Goal: Task Accomplishment & Management: Manage account settings

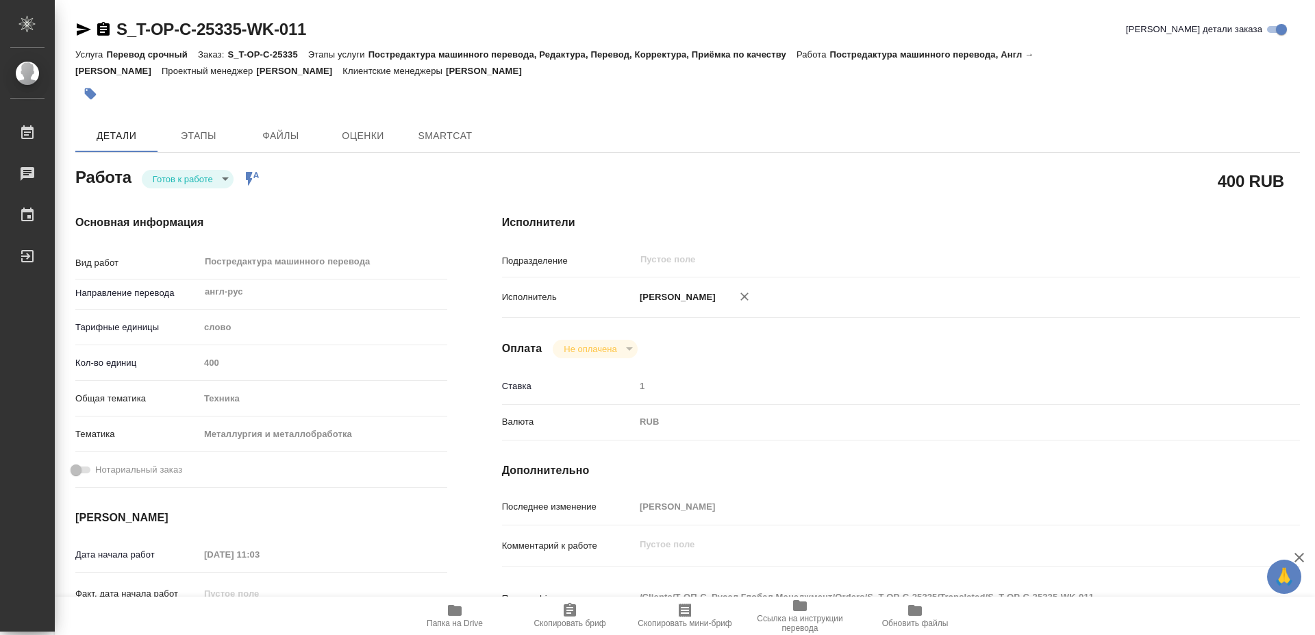
type textarea "x"
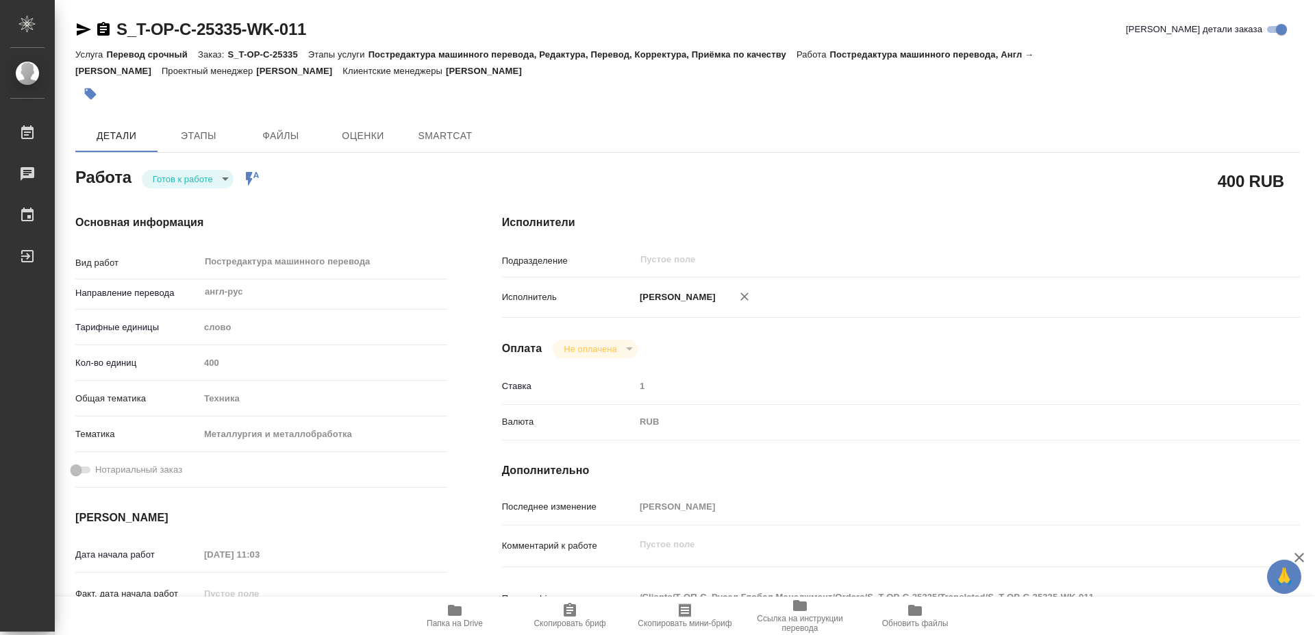
type textarea "x"
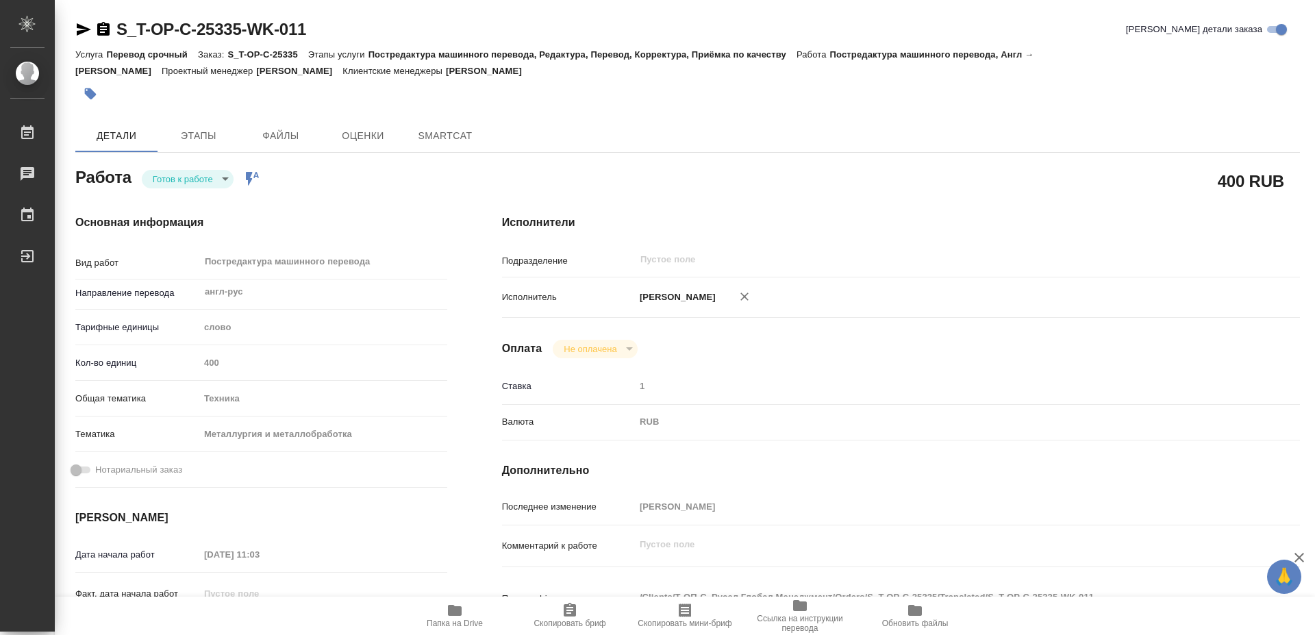
type textarea "x"
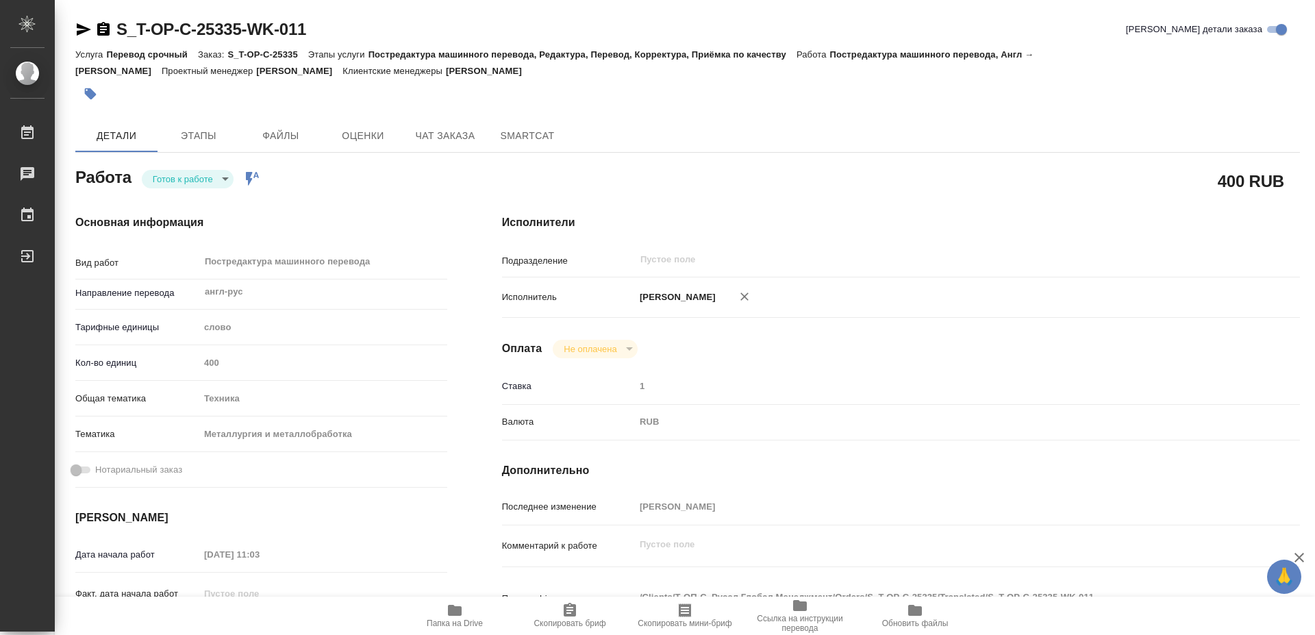
type textarea "x"
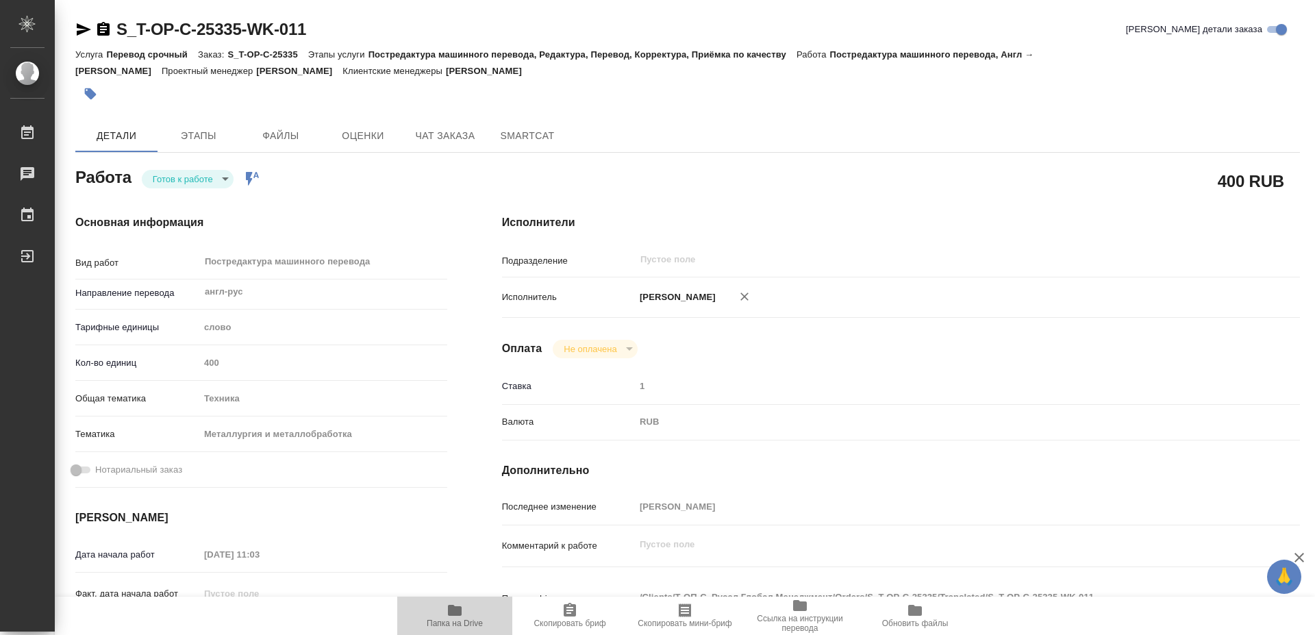
click at [444, 612] on span "Папка на Drive" at bounding box center [455, 615] width 99 height 26
click at [183, 170] on body "🙏 .cls-1 fill:#fff; AWATERA [PERSON_NAME] 0 Чаты График Выйти S_T-OP-C-25335-WK…" at bounding box center [657, 317] width 1315 height 635
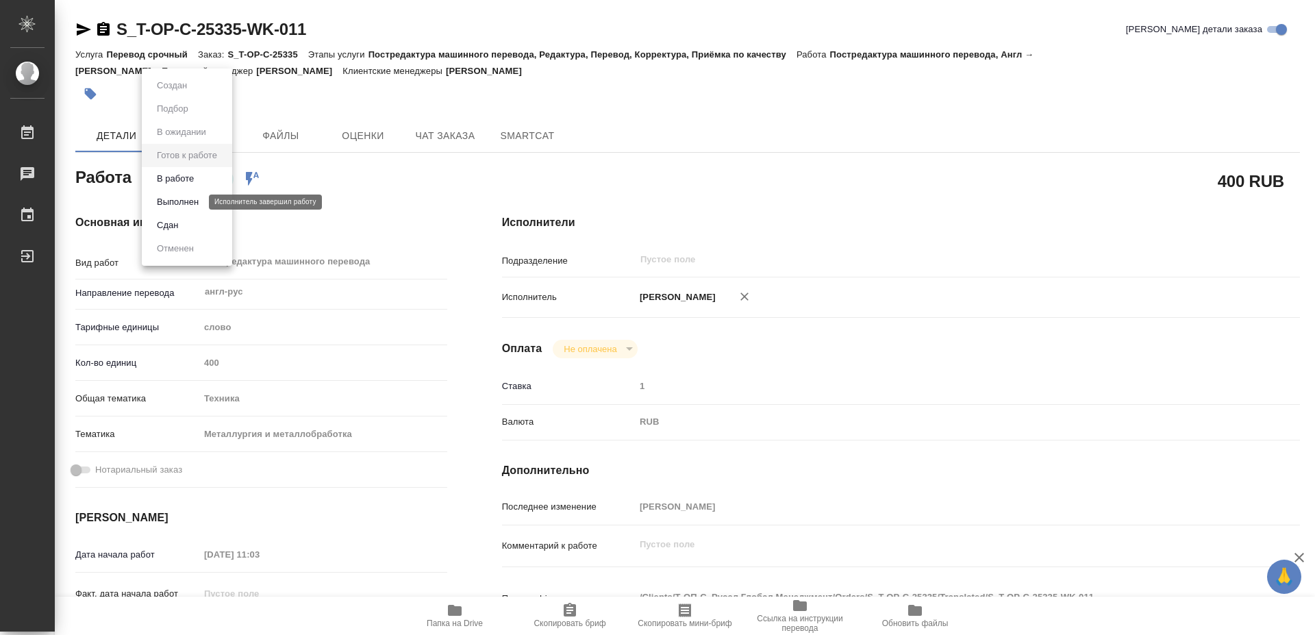
click at [182, 199] on button "Выполнен" at bounding box center [178, 202] width 50 height 15
